Goal: Transaction & Acquisition: Purchase product/service

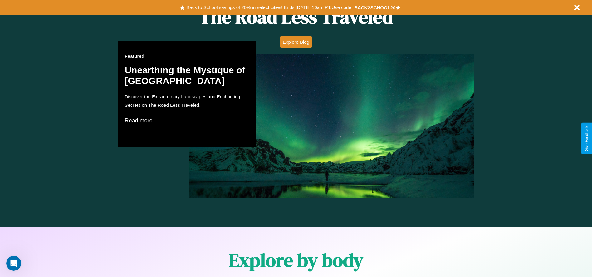
scroll to position [895, 0]
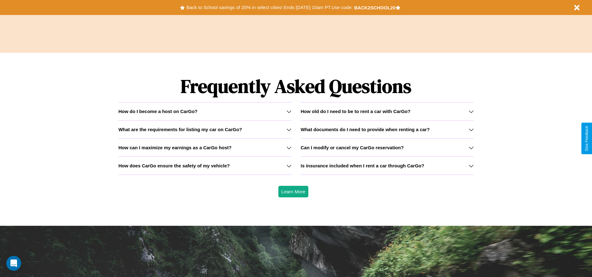
click at [387, 165] on h3 "Is insurance included when I rent a car through CarGo?" at bounding box center [363, 165] width 124 height 5
click at [205, 165] on h3 "How does CarGo ensure the safety of my vehicle?" at bounding box center [173, 165] width 111 height 5
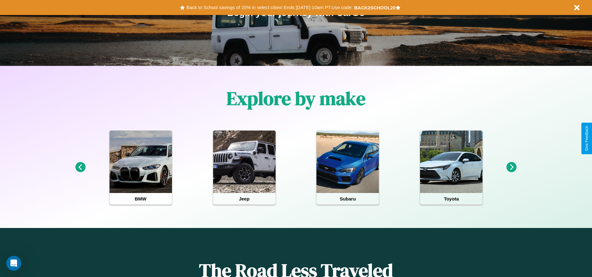
scroll to position [0, 0]
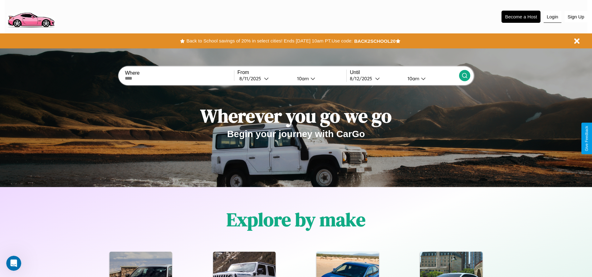
click at [552, 17] on button "Login" at bounding box center [553, 17] width 18 height 12
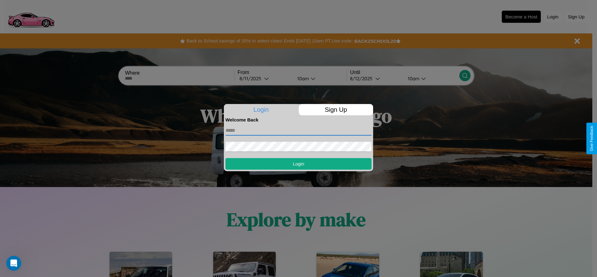
click at [298, 130] on input "text" at bounding box center [298, 130] width 146 height 10
type input "**********"
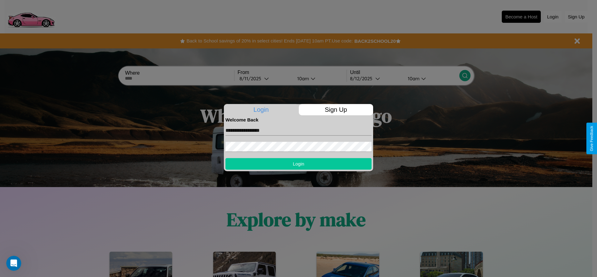
click at [298, 163] on button "Login" at bounding box center [298, 164] width 146 height 12
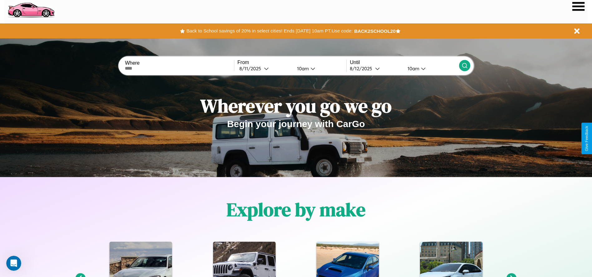
scroll to position [544, 0]
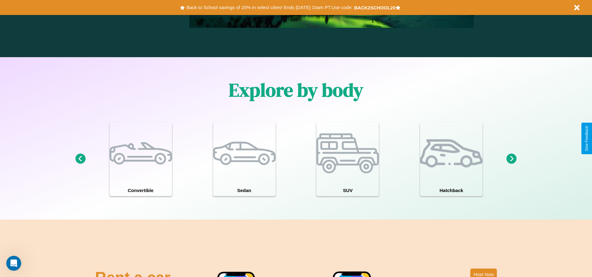
click at [511, 159] on icon at bounding box center [511, 159] width 10 height 10
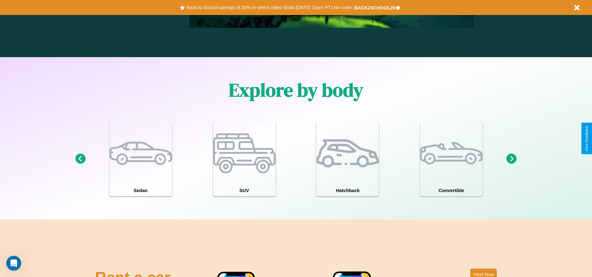
click at [511, 159] on icon at bounding box center [511, 159] width 10 height 10
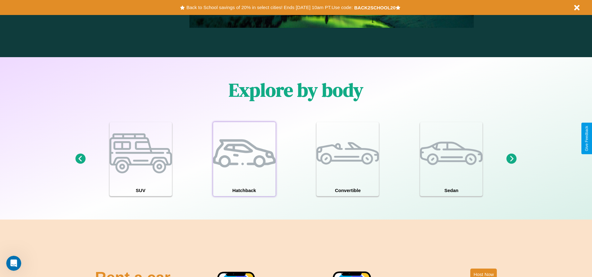
click at [244, 159] on div at bounding box center [244, 153] width 62 height 62
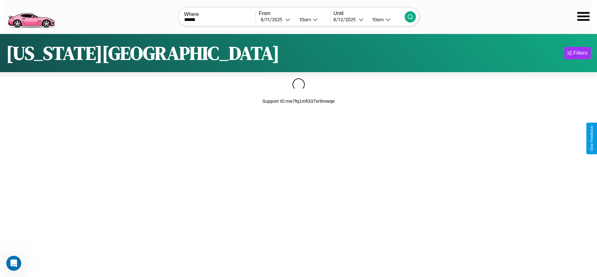
type input "******"
click at [410, 17] on icon at bounding box center [410, 17] width 6 height 6
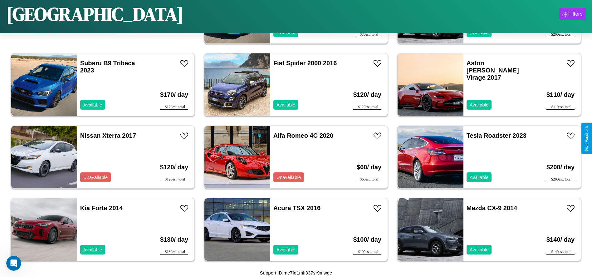
scroll to position [142, 0]
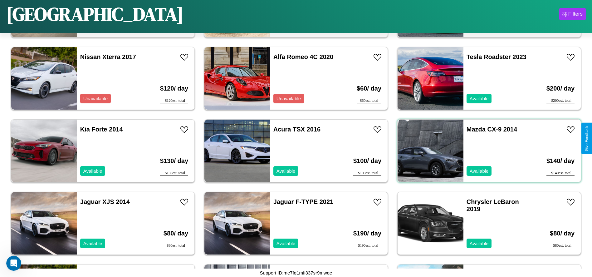
click at [485, 151] on div "Mazda CX-9 2014 Available" at bounding box center [499, 150] width 72 height 62
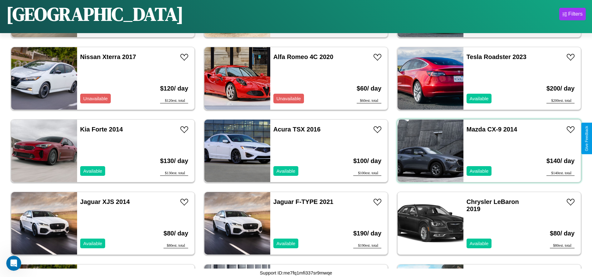
click at [485, 151] on div "Mazda CX-9 2014 Available" at bounding box center [499, 150] width 72 height 62
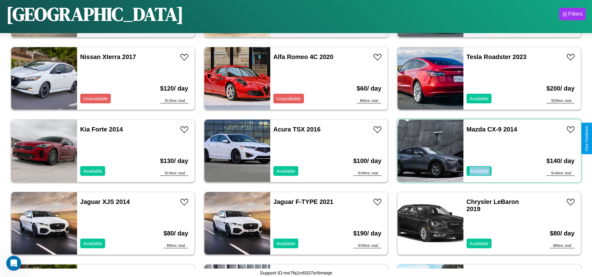
click at [485, 151] on div "Mazda CX-9 2014 Available" at bounding box center [499, 150] width 72 height 62
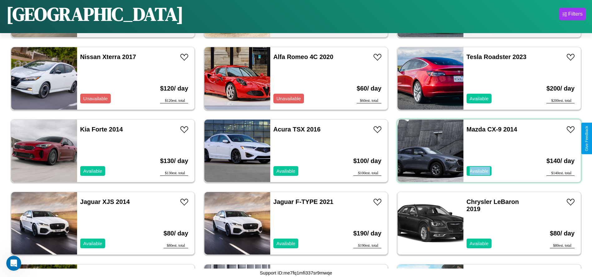
click at [485, 151] on div "Mazda CX-9 2014 Available" at bounding box center [499, 150] width 72 height 62
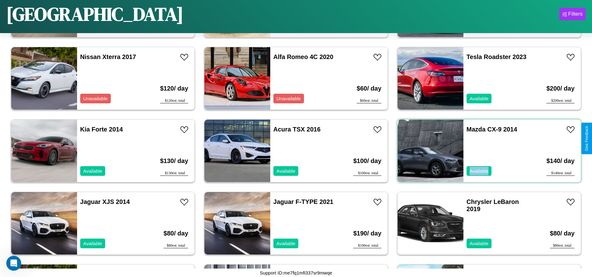
click at [485, 151] on div "Mazda CX-9 2014 Available" at bounding box center [499, 150] width 72 height 62
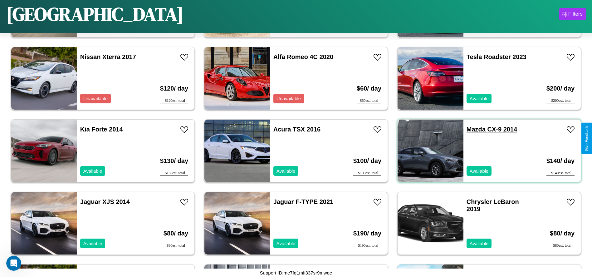
click at [472, 129] on link "Mazda CX-9 2014" at bounding box center [491, 129] width 51 height 7
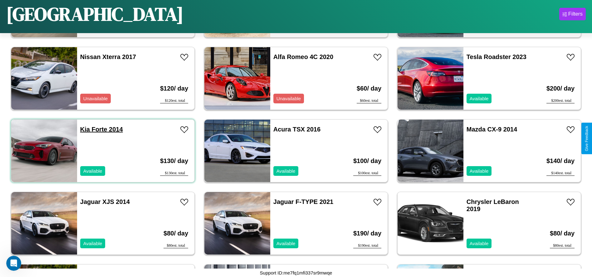
click at [84, 129] on link "Kia Forte 2014" at bounding box center [101, 129] width 43 height 7
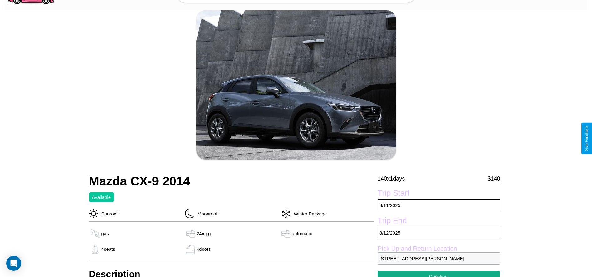
scroll to position [169, 0]
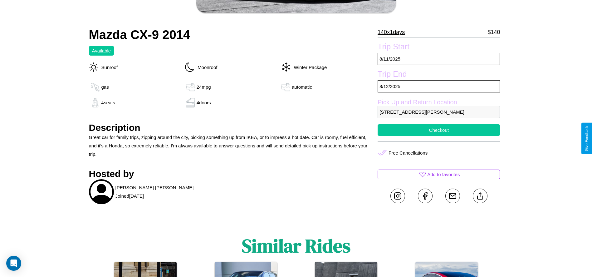
click at [439, 136] on button "Checkout" at bounding box center [439, 130] width 122 height 12
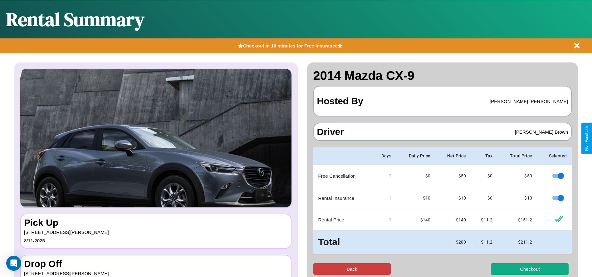
click at [352, 269] on button "Back" at bounding box center [352, 269] width 78 height 12
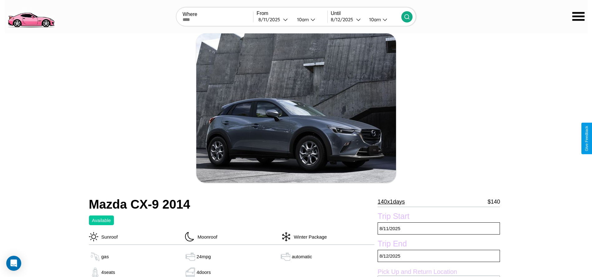
scroll to position [235, 0]
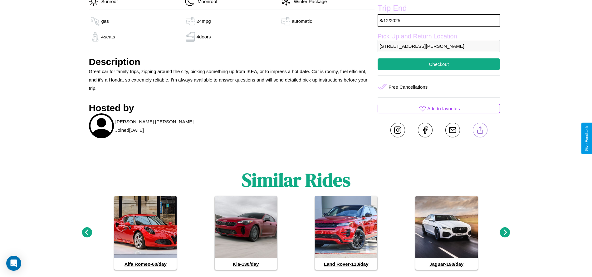
click at [480, 131] on line at bounding box center [480, 129] width 0 height 4
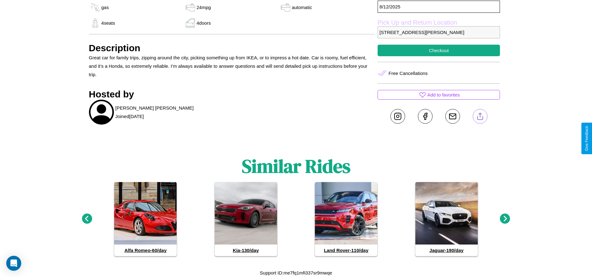
scroll to position [257, 0]
click at [87, 219] on icon at bounding box center [87, 218] width 10 height 10
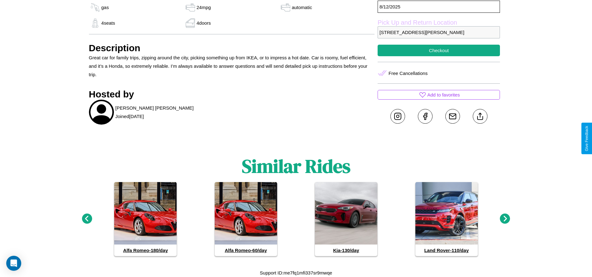
click at [87, 219] on icon at bounding box center [87, 218] width 10 height 10
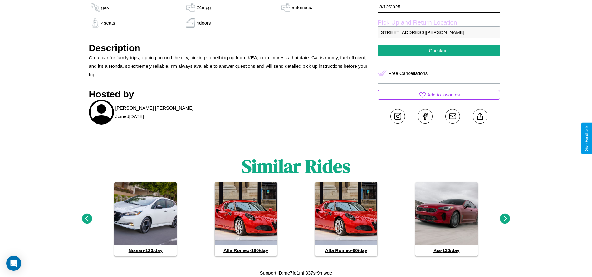
click at [505, 219] on icon at bounding box center [505, 218] width 10 height 10
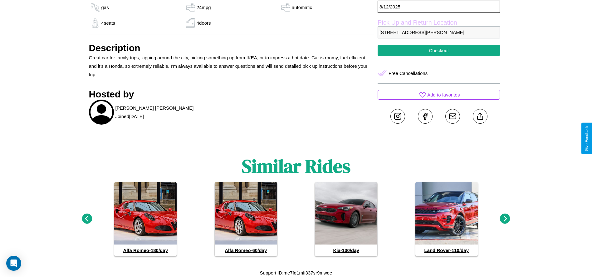
click at [505, 219] on icon at bounding box center [505, 218] width 10 height 10
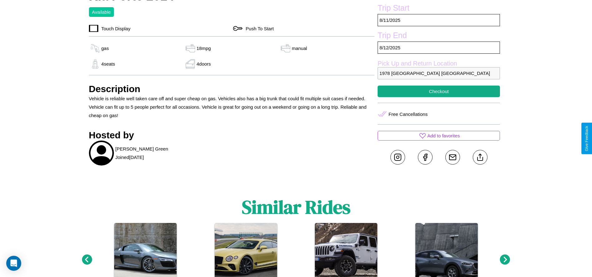
scroll to position [214, 0]
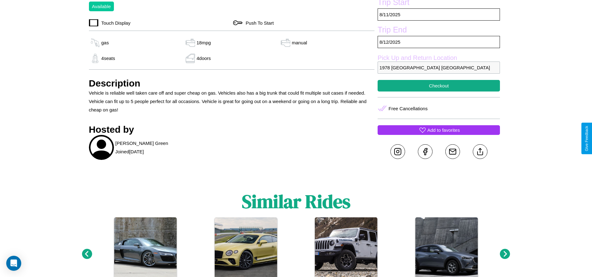
click at [439, 134] on p "Add to favorites" at bounding box center [443, 130] width 32 height 8
